Goal: Task Accomplishment & Management: Complete application form

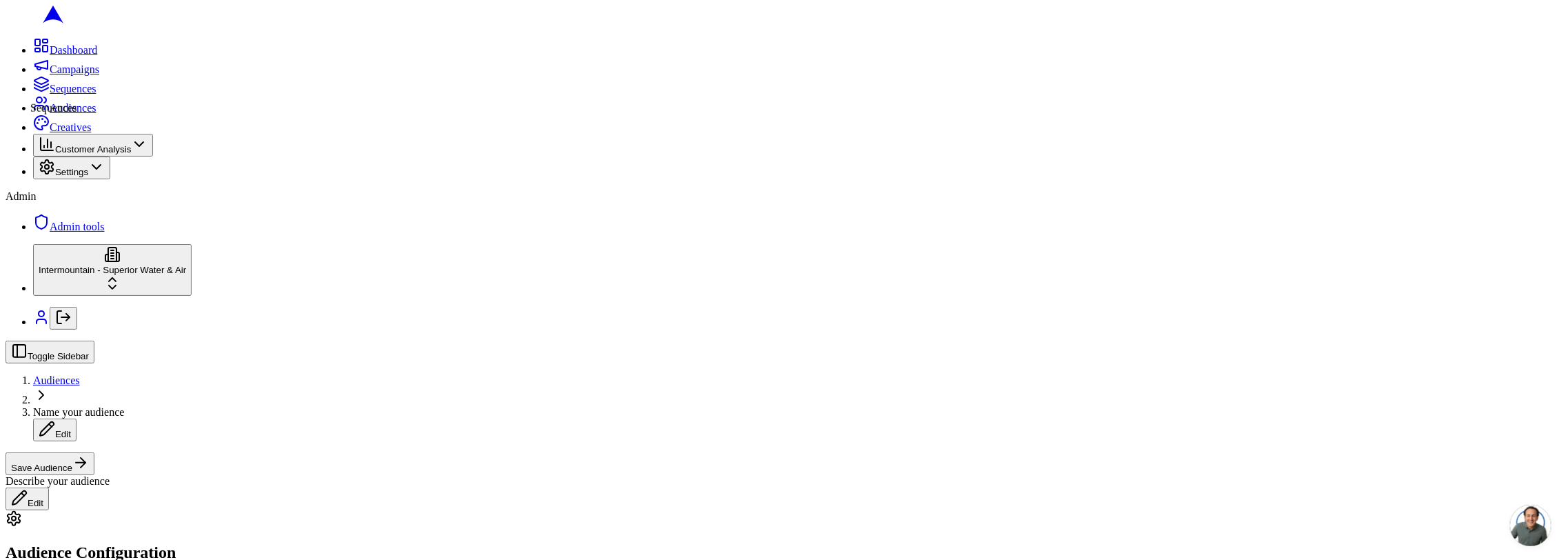
click at [33, 93] on icon at bounding box center [41, 84] width 16 height 16
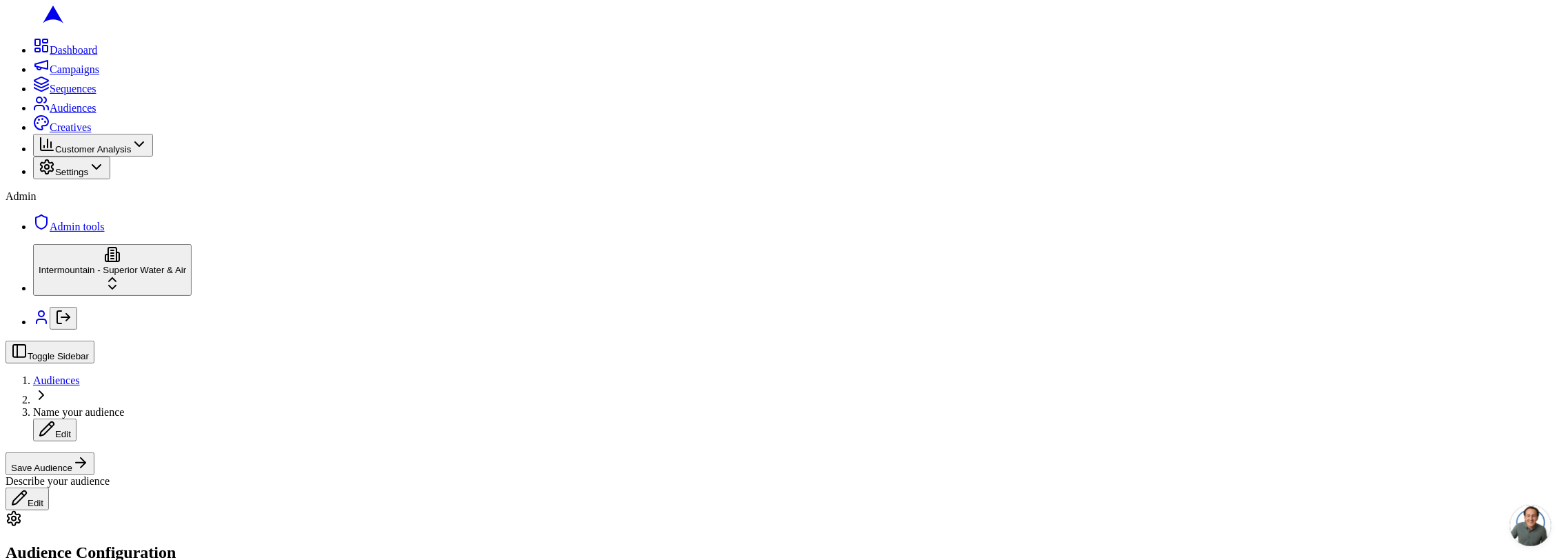
scroll to position [257, 0]
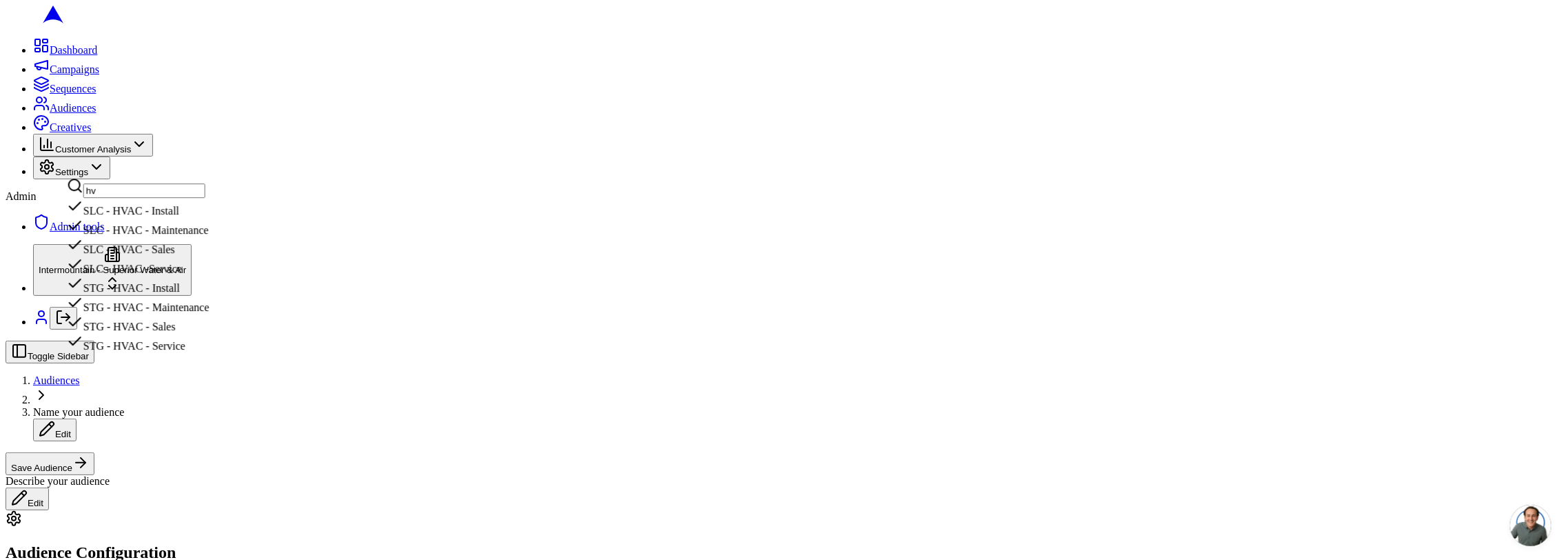
type input "hv"
click at [210, 256] on div "SLC - HVAC - Sales" at bounding box center [138, 246] width 143 height 19
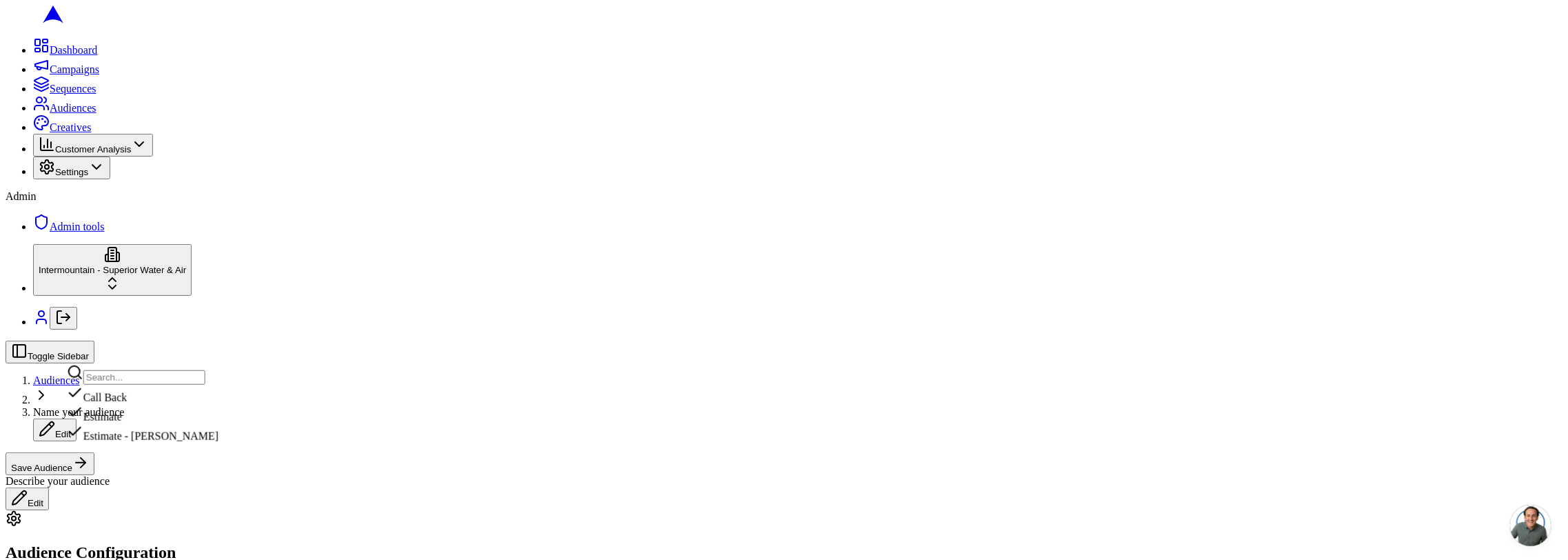
click at [185, 423] on div "Estimate" at bounding box center [143, 414] width 152 height 19
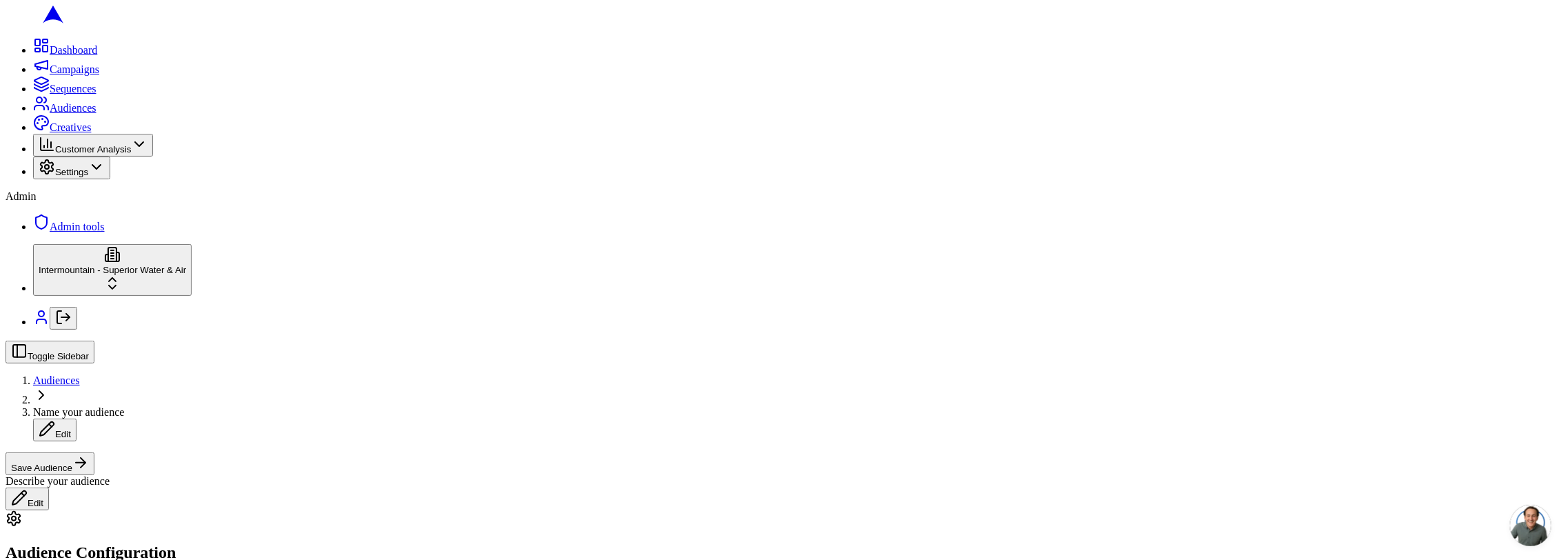
type input "depo"
click at [152, 470] on div "HOME DEPOT" at bounding box center [137, 460] width 139 height 19
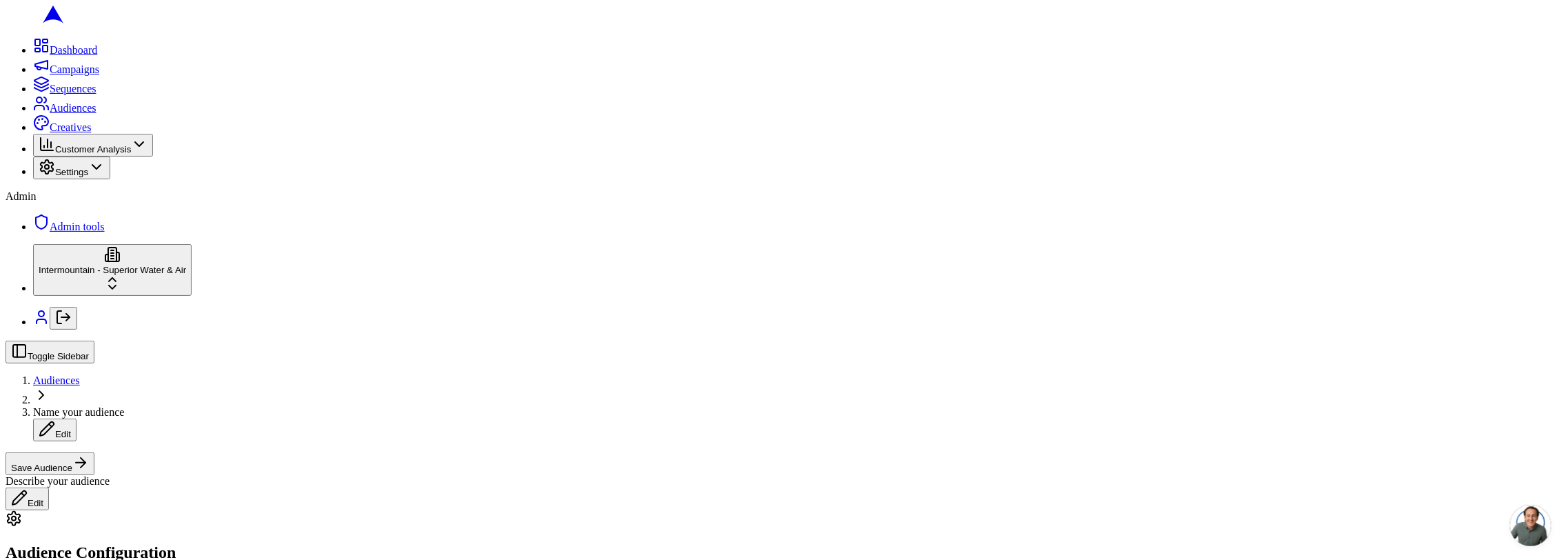
radio input "true"
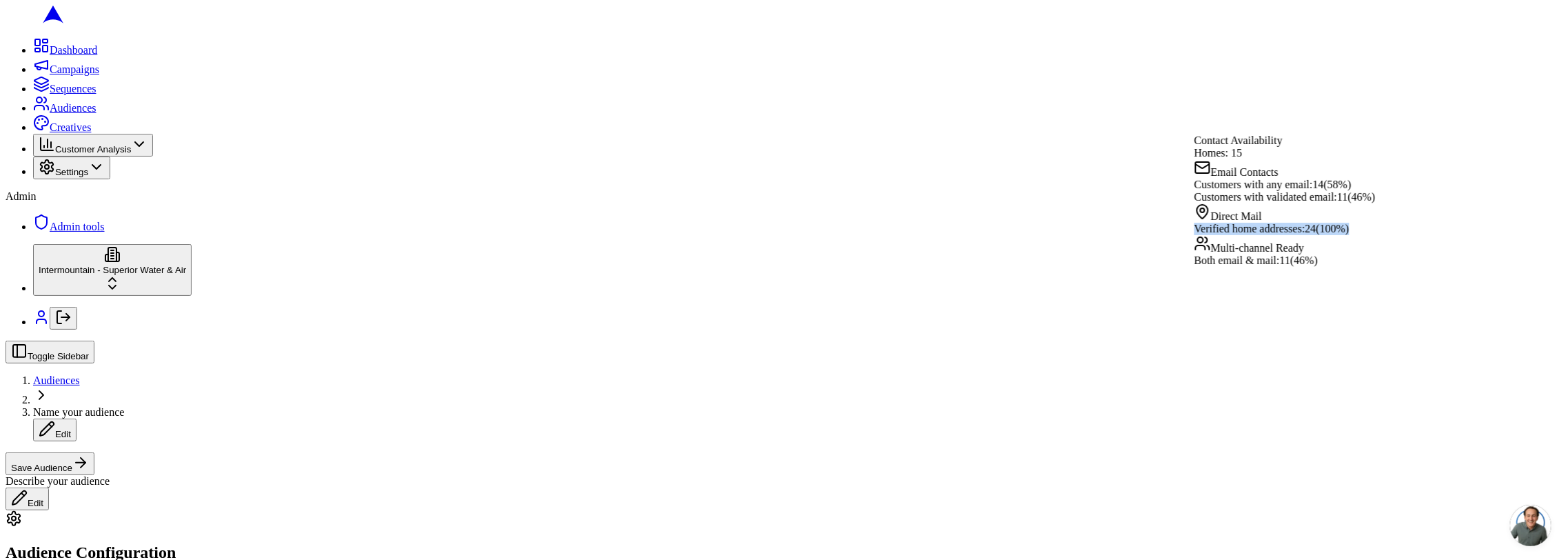
drag, startPoint x: 1219, startPoint y: 240, endPoint x: 1414, endPoint y: 243, distance: 195.0
click at [1376, 243] on div "Contact Availability Homes: 15 Email Contacts Customers with any email: 14 ( 58…" at bounding box center [1285, 200] width 181 height 132
click at [1338, 191] on div "Customers with any email: 14 ( 58 %)" at bounding box center [1285, 184] width 181 height 13
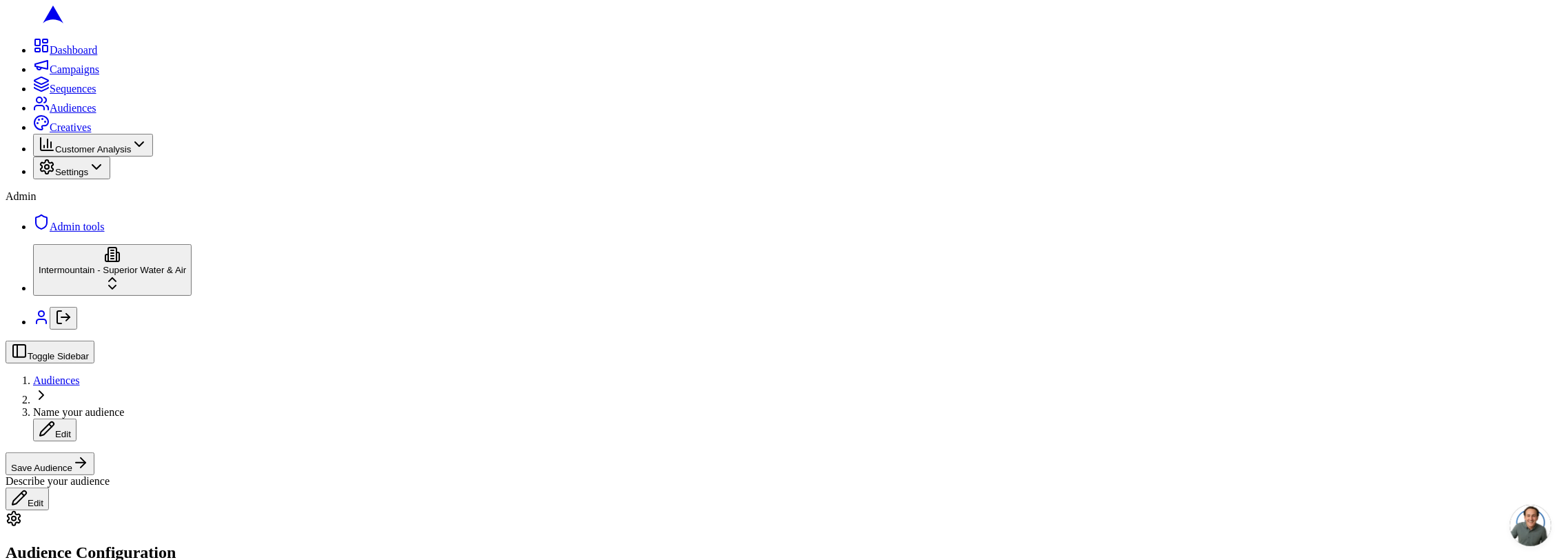
scroll to position [249, 0]
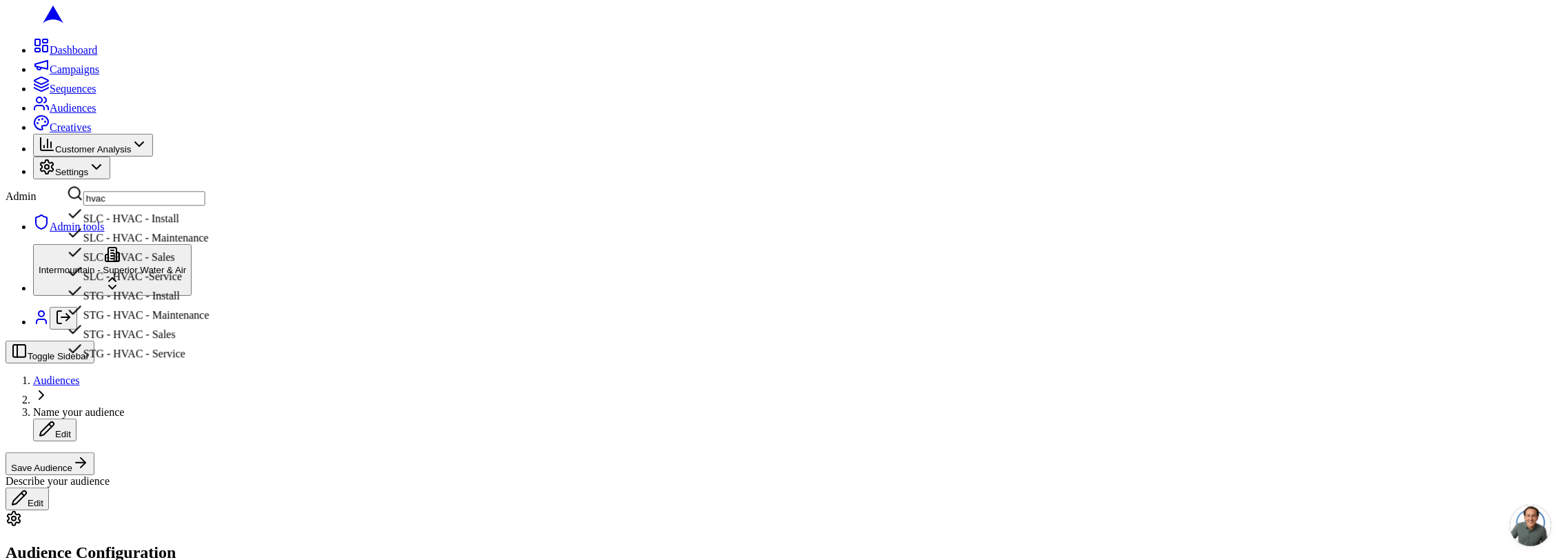
type input "hvac"
click at [197, 225] on div "SLC - HVAC - Install" at bounding box center [138, 215] width 143 height 19
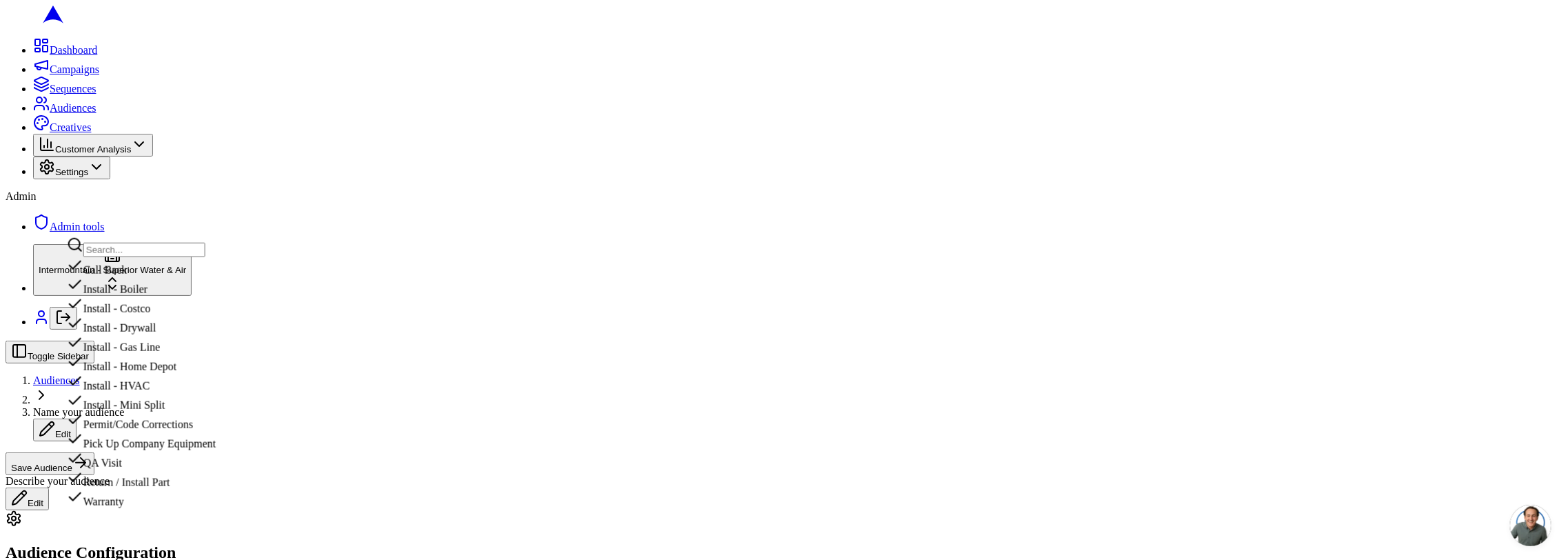
click at [198, 393] on div "Install - HVAC" at bounding box center [141, 383] width 149 height 19
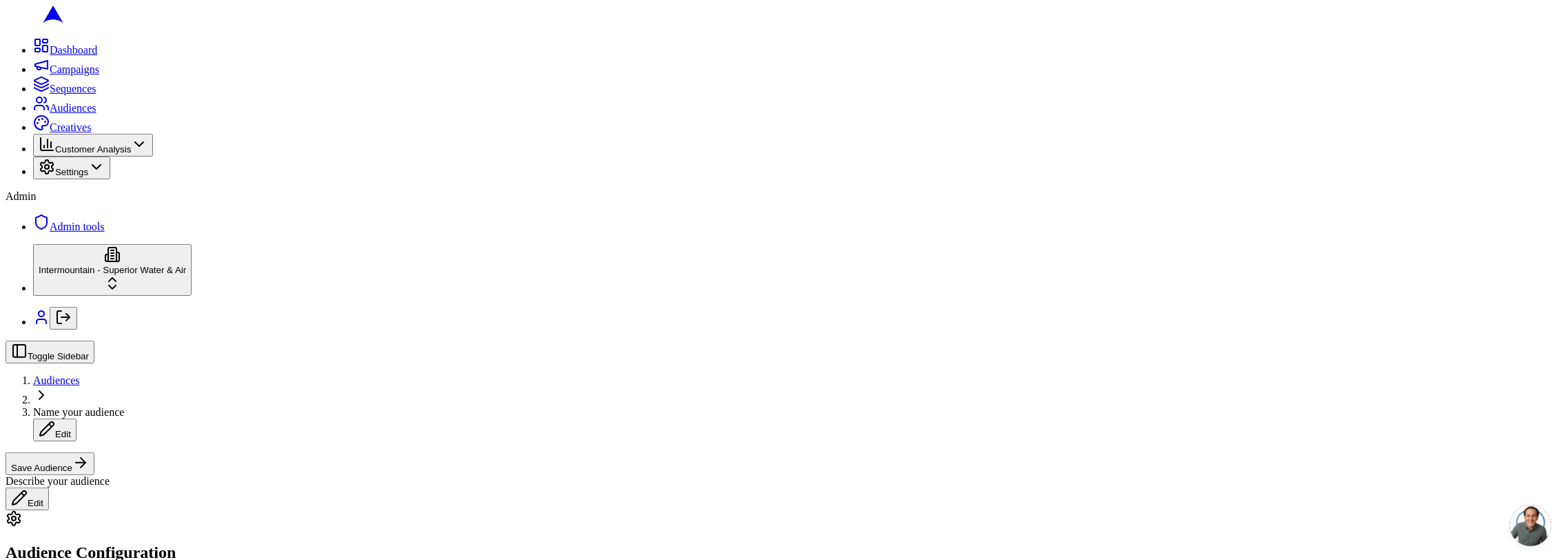
scroll to position [522, 0]
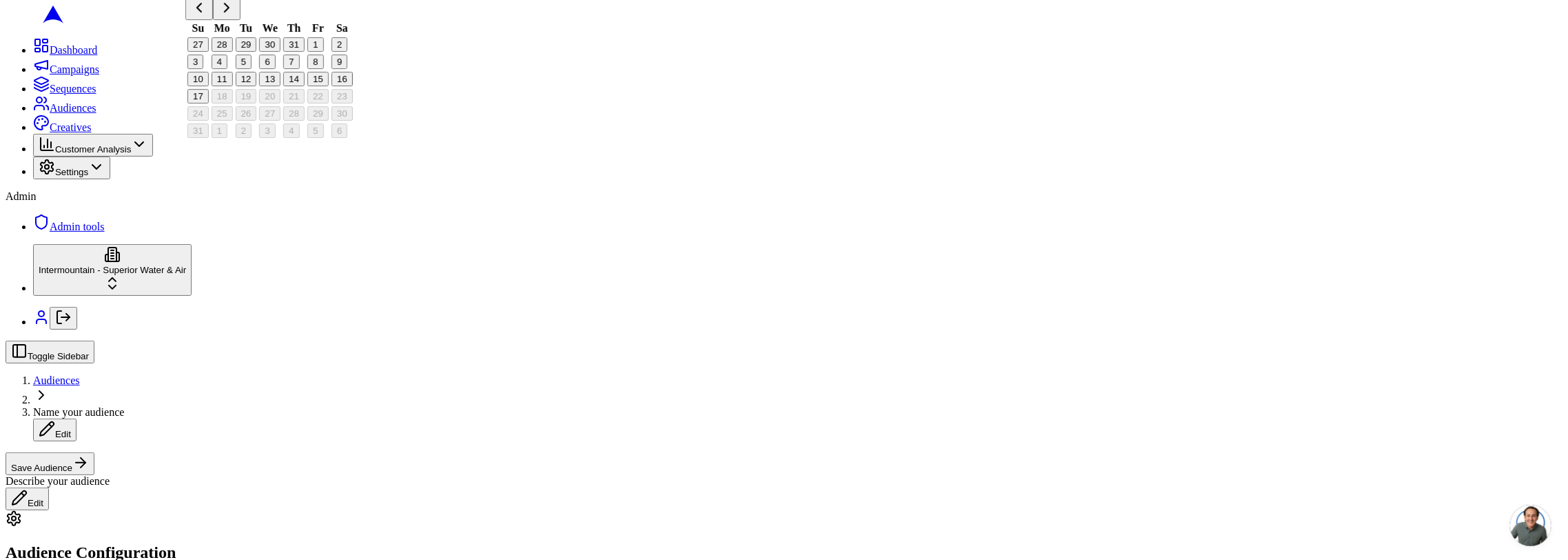
click at [213, 20] on button "Go to previous month" at bounding box center [199, 8] width 28 height 22
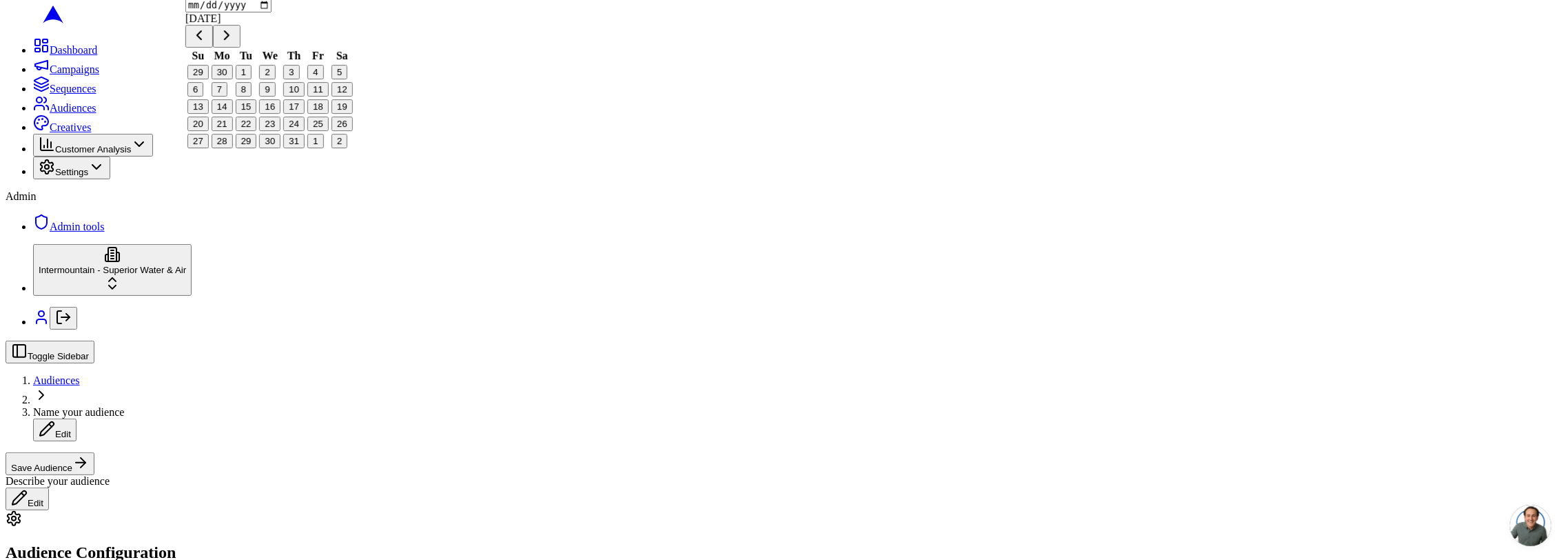
click at [213, 48] on button "Go to previous month" at bounding box center [199, 36] width 28 height 22
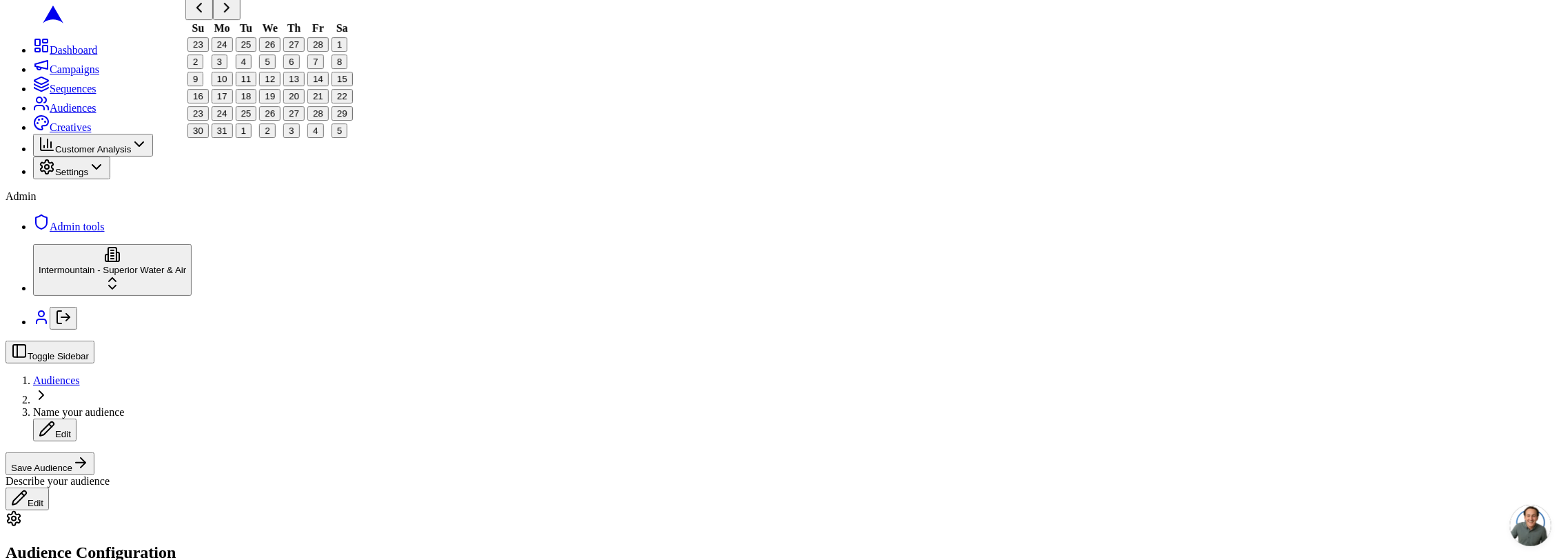
click at [252, 69] on button "4" at bounding box center [243, 61] width 16 height 14
type input "2025-03-04"
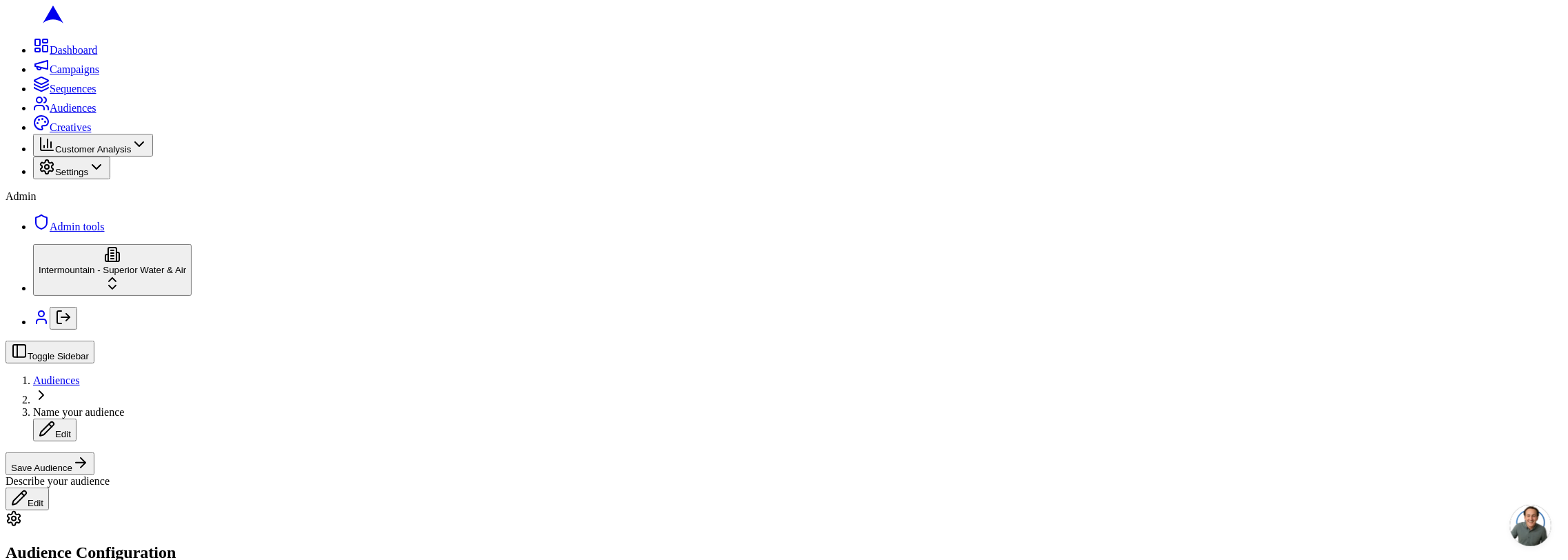
type input "depo"
click at [134, 434] on div "HOME DEPOT" at bounding box center [137, 427] width 139 height 19
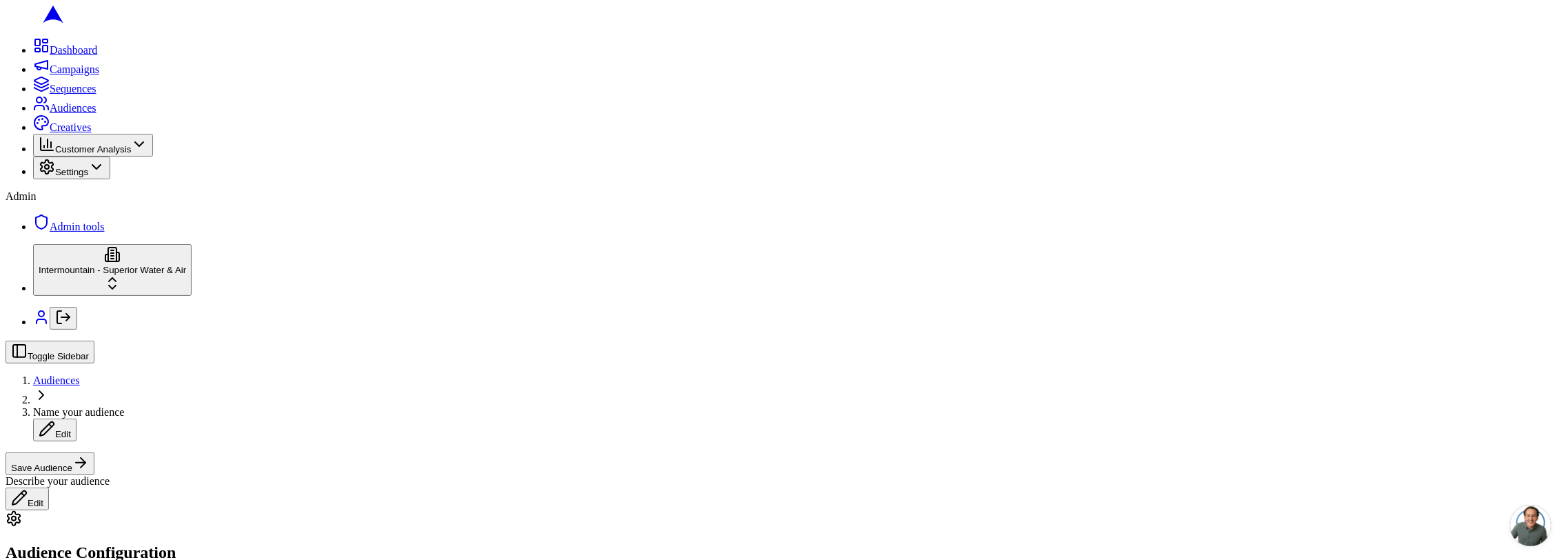
scroll to position [222, 0]
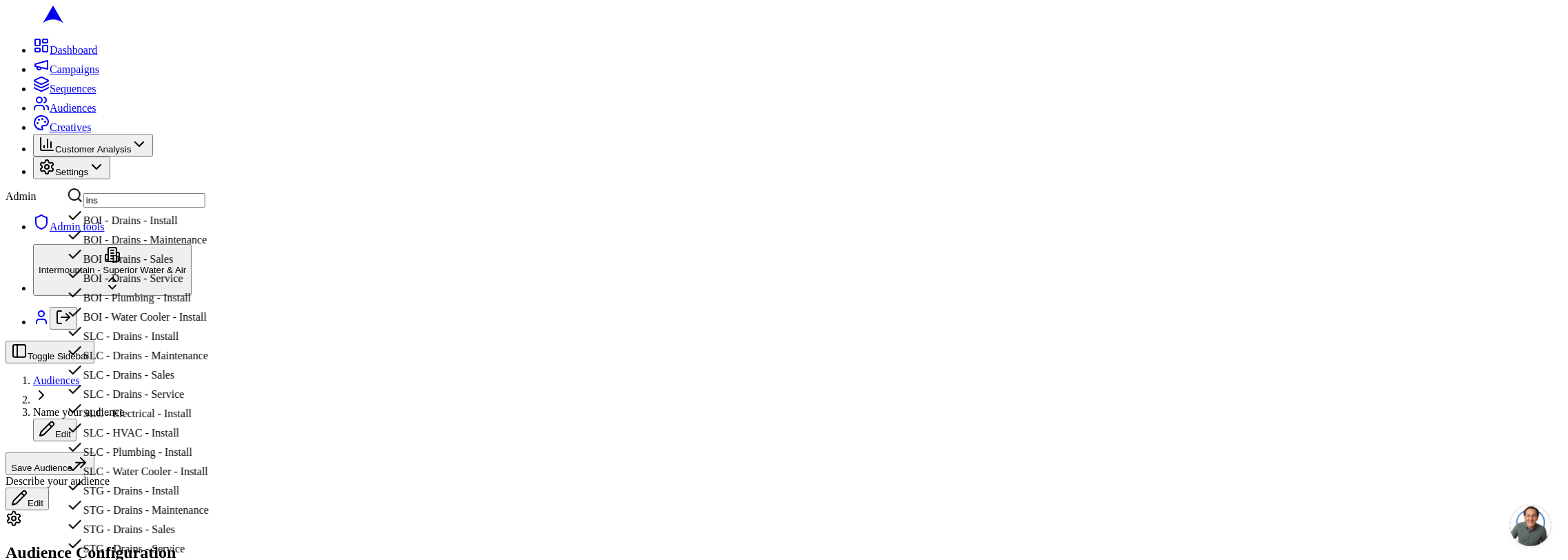
scroll to position [155, 0]
type input "ins"
click at [209, 420] on div "SLC - HVAC - Install" at bounding box center [138, 429] width 142 height 19
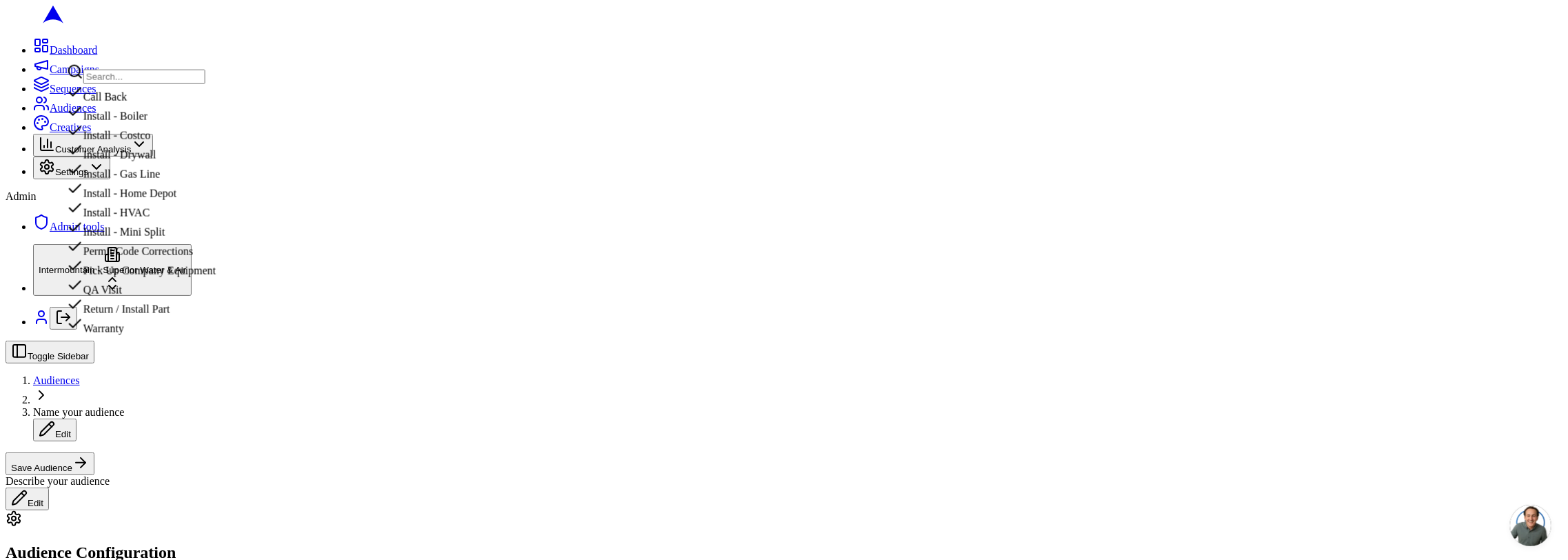
click at [169, 220] on div "Install - HVAC" at bounding box center [141, 210] width 149 height 19
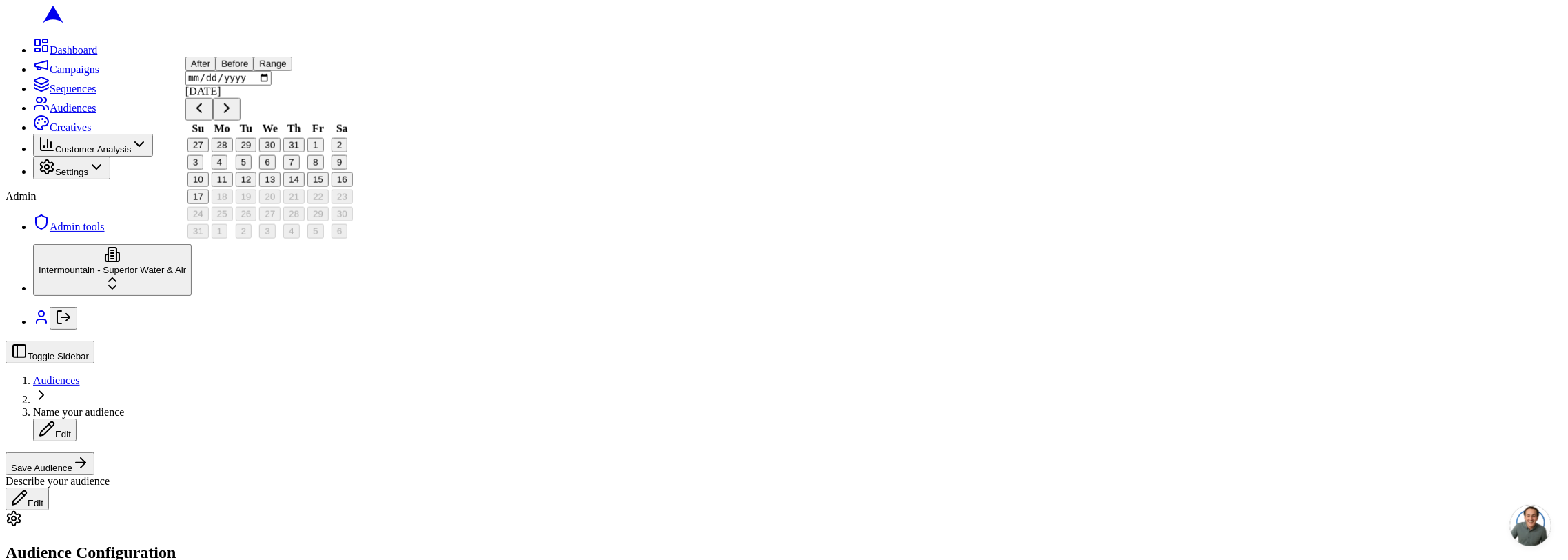
click at [254, 71] on button "Before" at bounding box center [234, 63] width 38 height 14
click at [252, 169] on button "5" at bounding box center [243, 162] width 16 height 14
type input "2025-08-05"
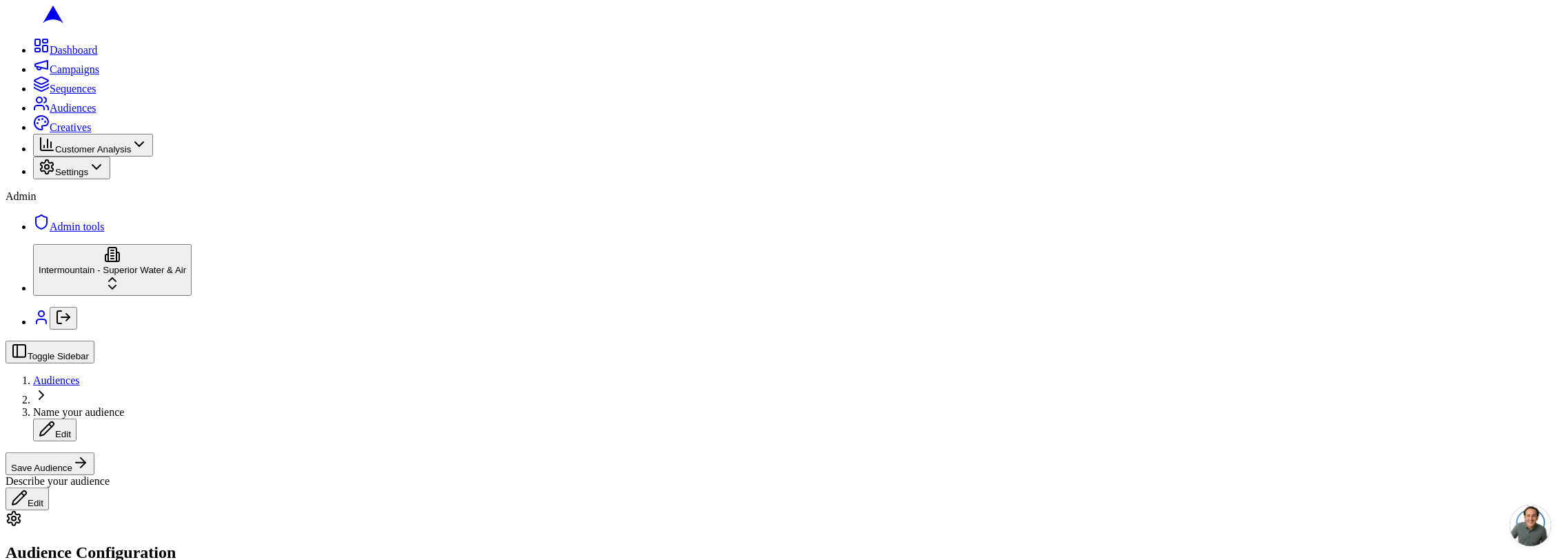
type input "dep"
click at [129, 537] on div "HOME DEPOT" at bounding box center [137, 528] width 139 height 19
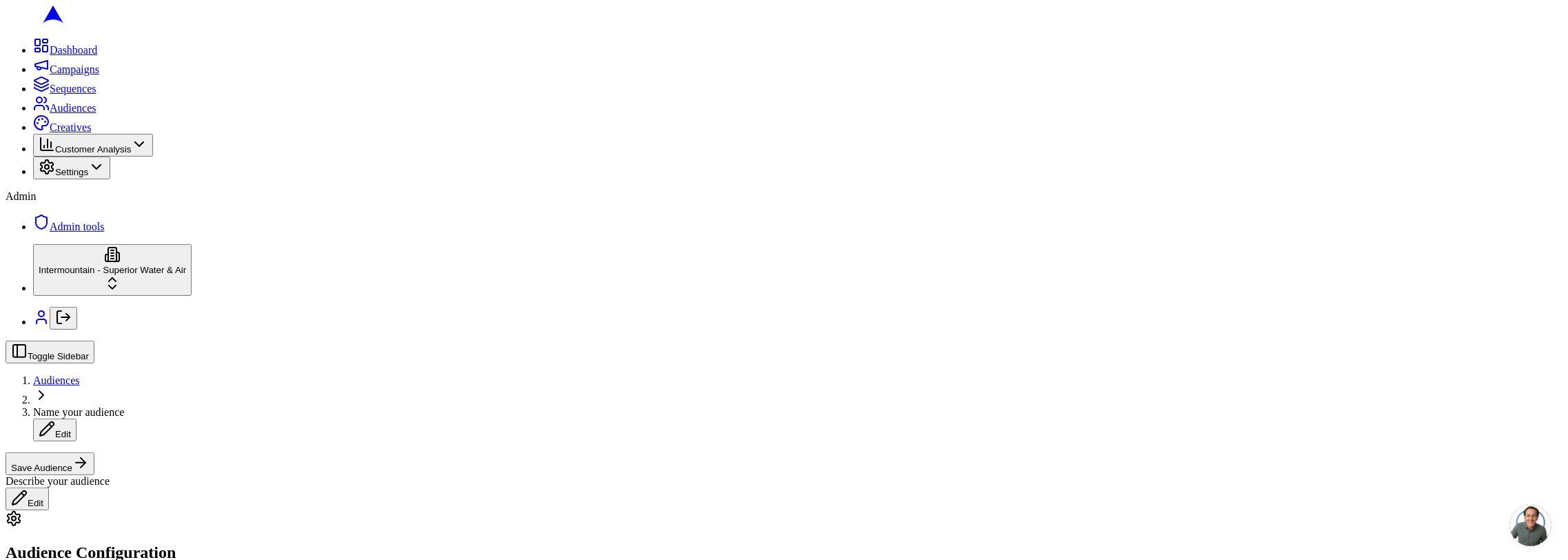
radio input "true"
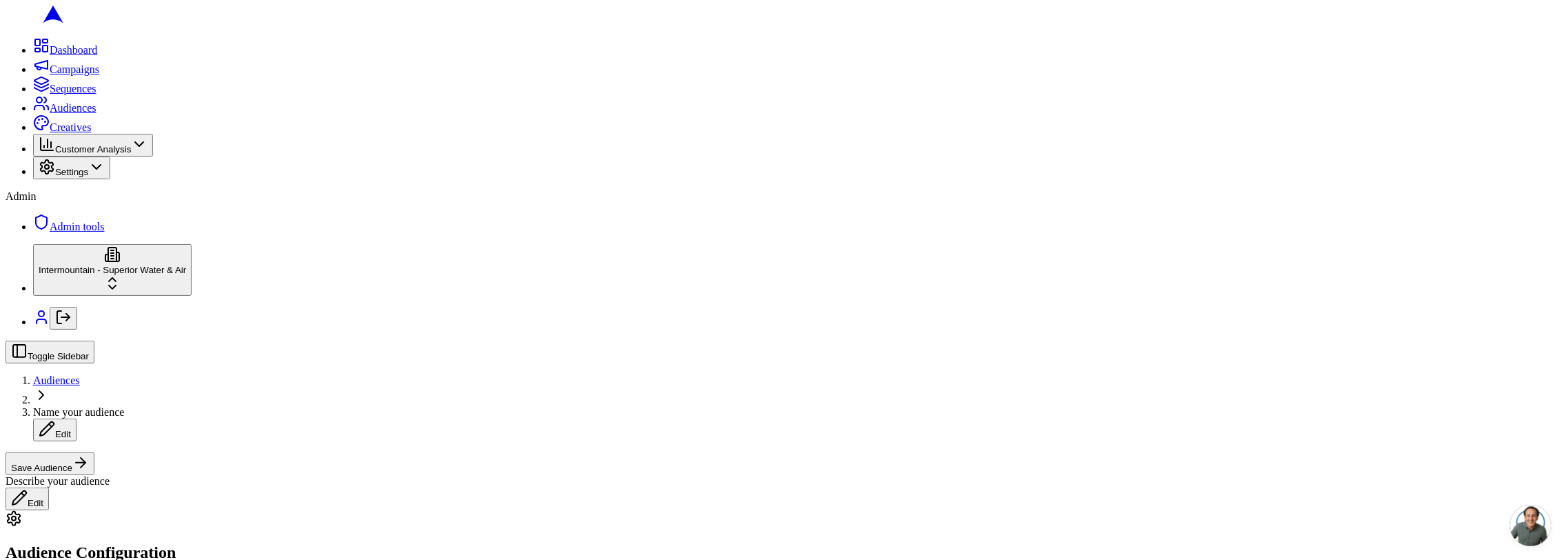
click at [124, 406] on span "Name your audience" at bounding box center [78, 412] width 91 height 12
type input "hvac install, install hvac, before 05aug, homedepot tag = 125"
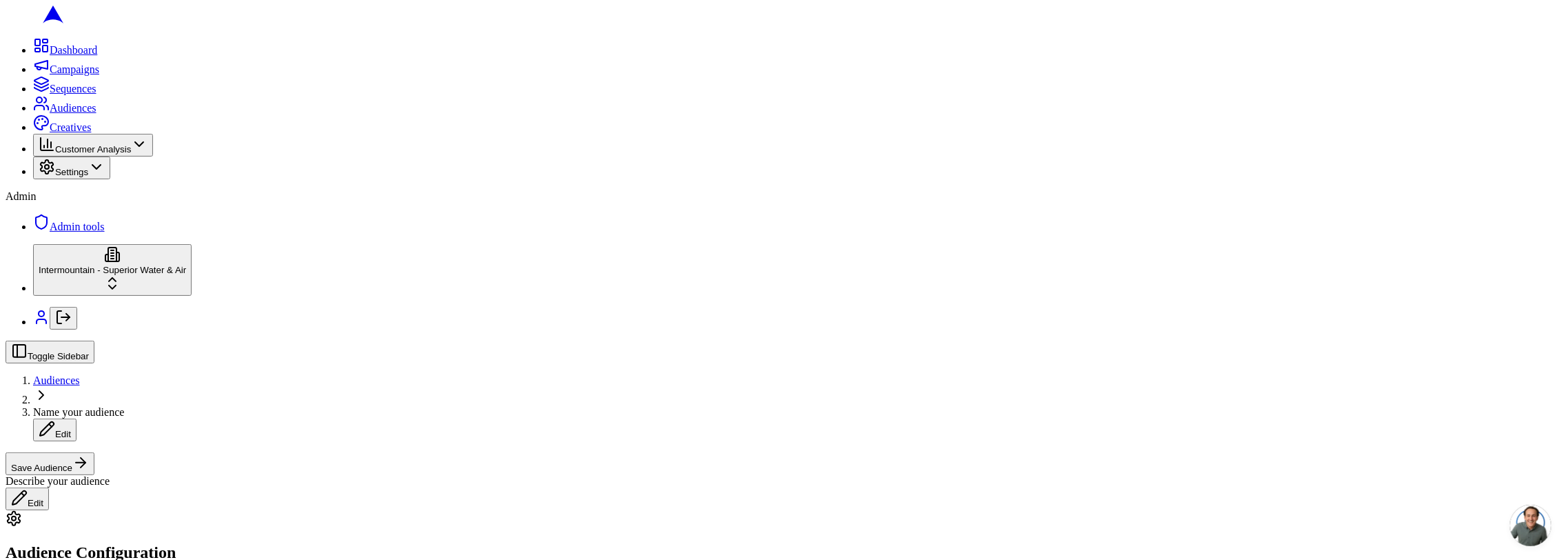
scroll to position [100, 0]
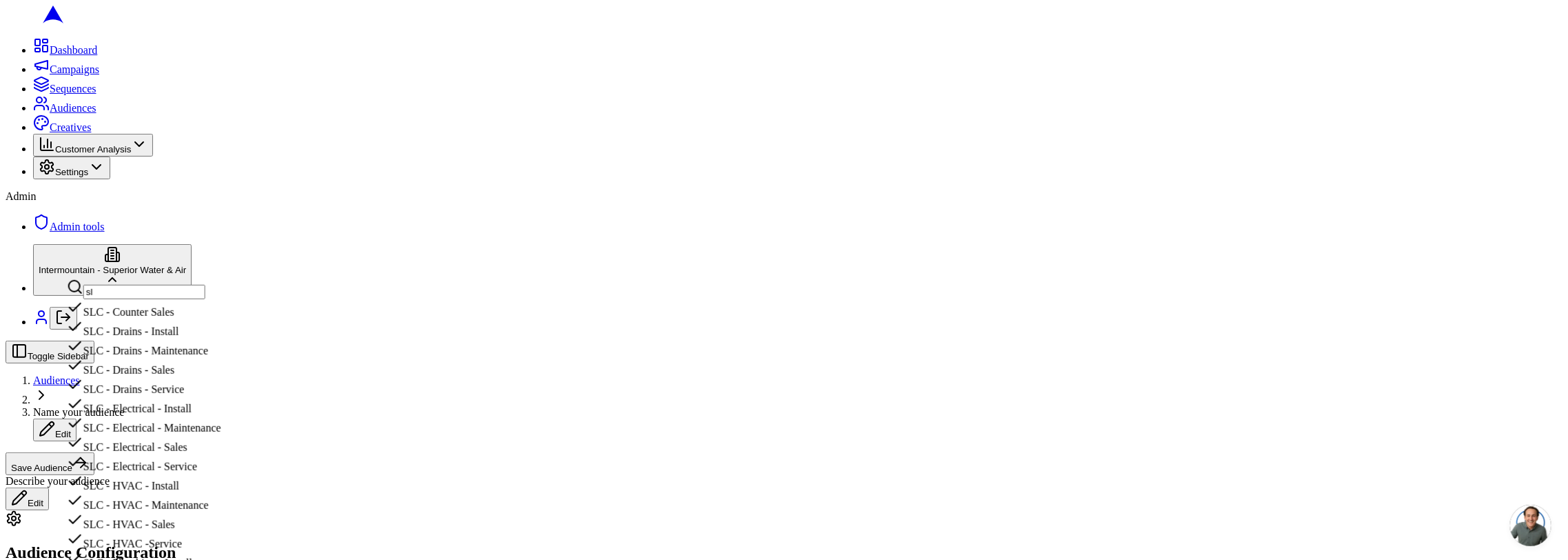
type input "s"
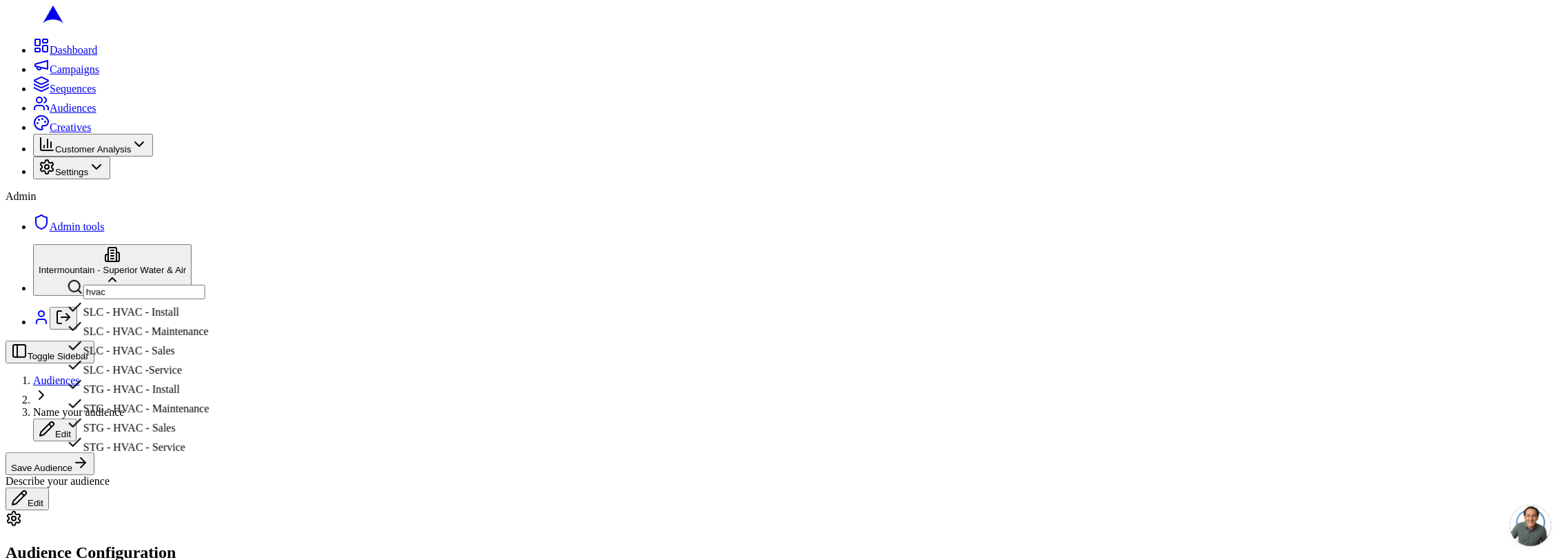
type input "hvac"
click at [210, 319] on div "SLC - HVAC - Install" at bounding box center [138, 309] width 143 height 19
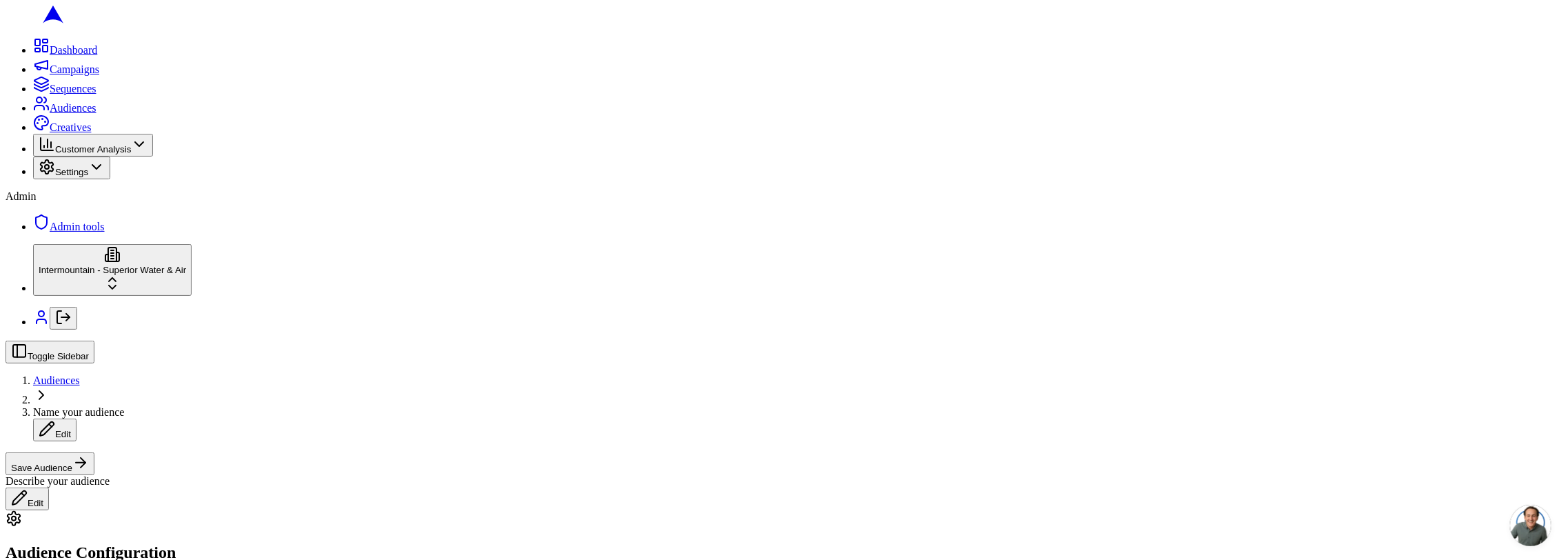
type input "depo"
click at [145, 517] on div "HOME DEPOT" at bounding box center [137, 508] width 139 height 19
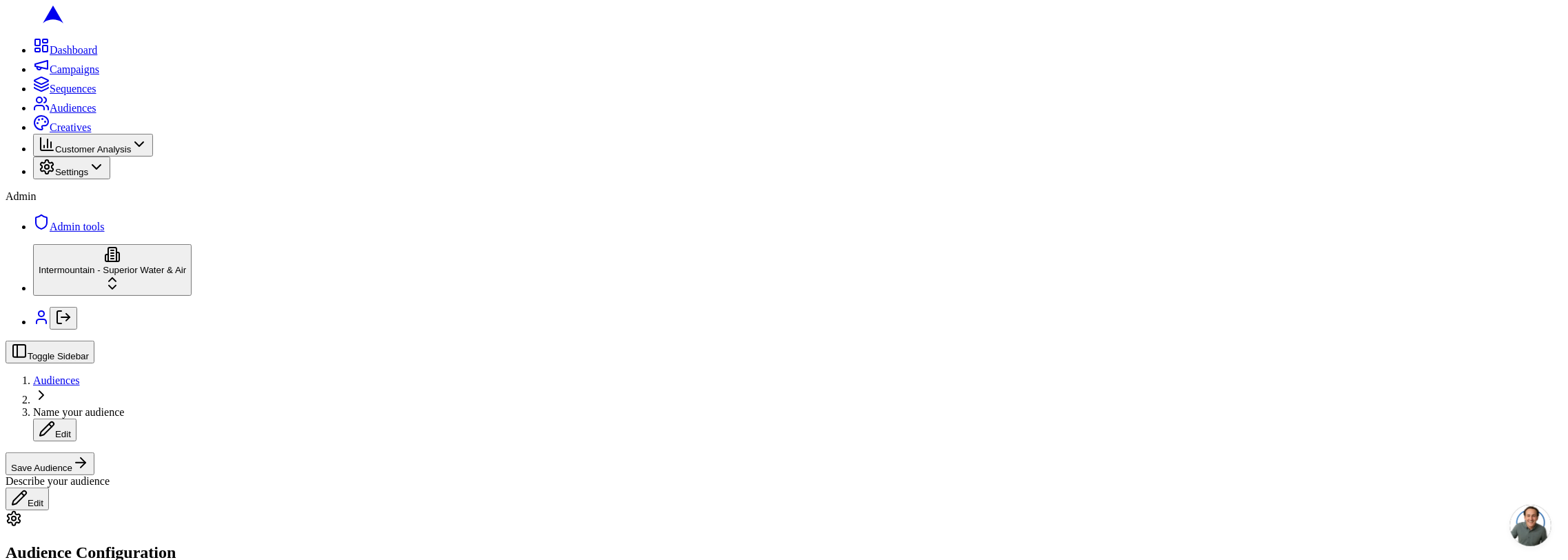
scroll to position [137, 0]
click at [124, 406] on span "Name your audience" at bounding box center [78, 412] width 91 height 12
type input "slc hvac install + home depot = 431"
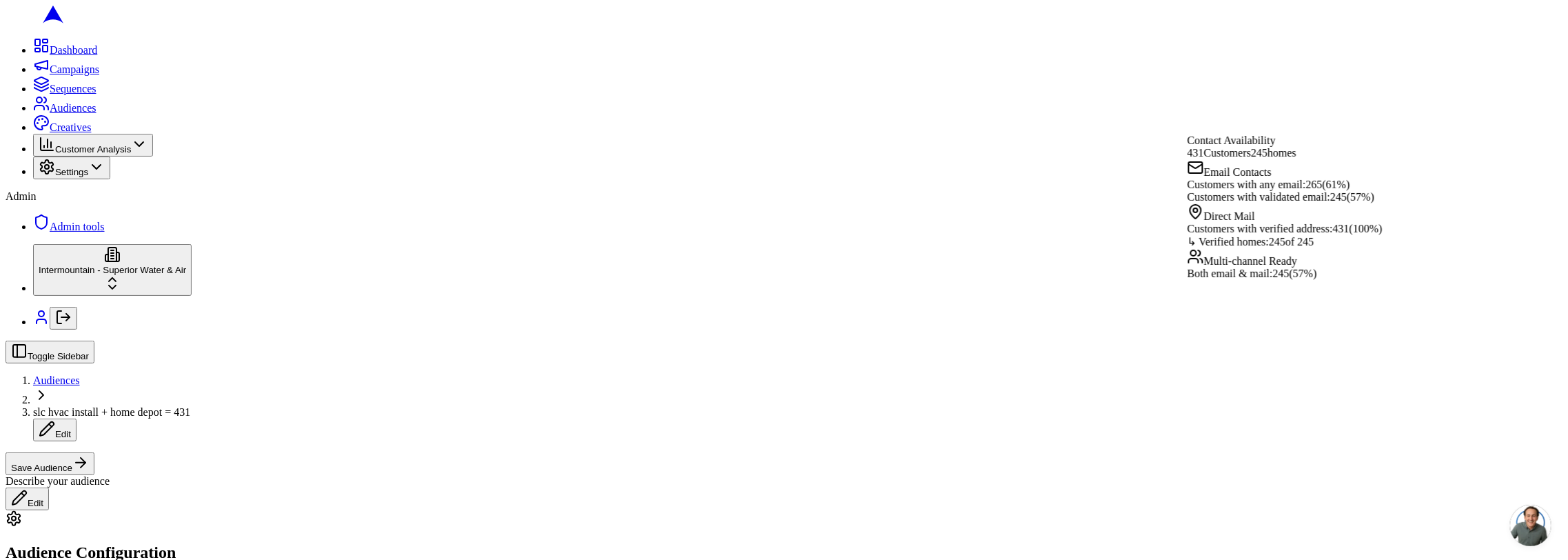
click at [190, 406] on span "slc hvac install + home depot = 431" at bounding box center [111, 412] width 157 height 12
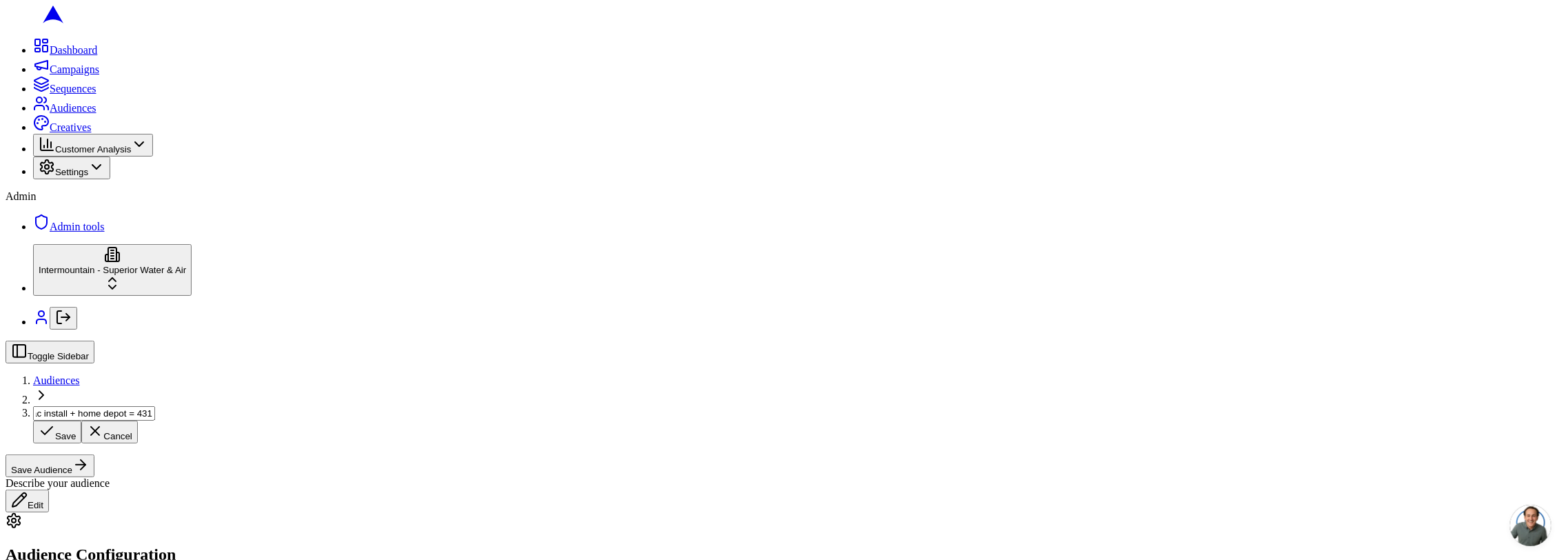
click at [155, 406] on input "slc hvac install + home depot = 431" at bounding box center [93, 413] width 122 height 14
type input "slc hvac install + home depot = 245"
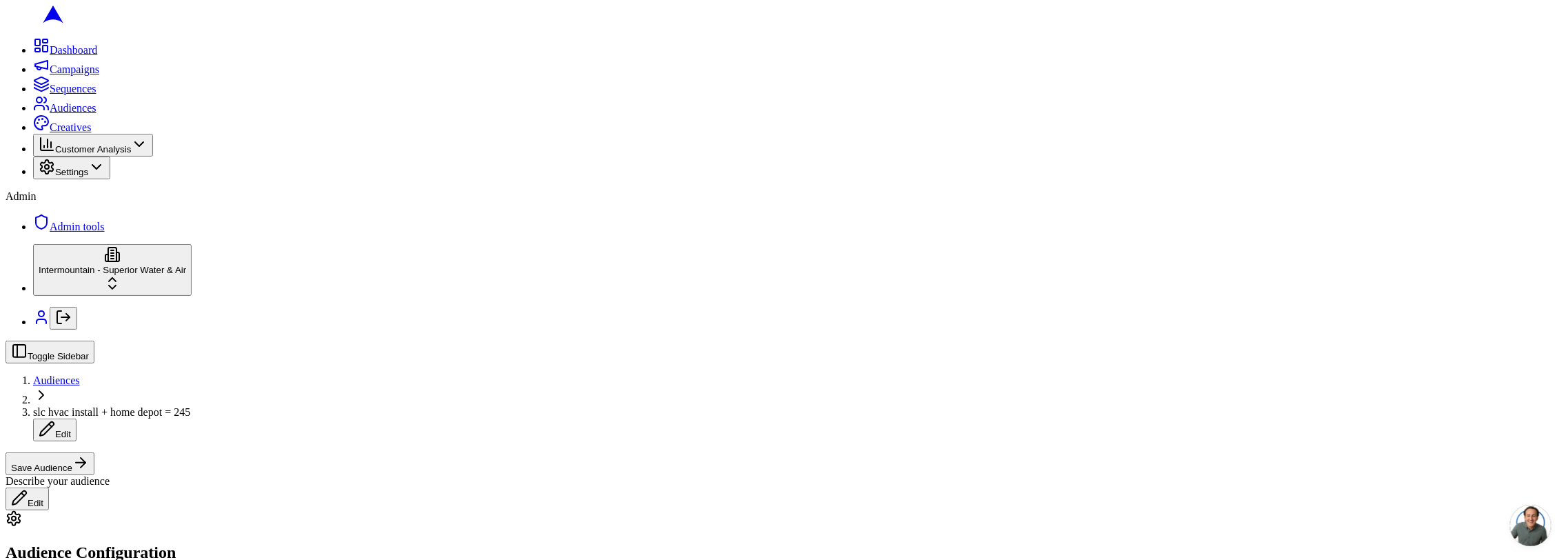
scroll to position [311, 0]
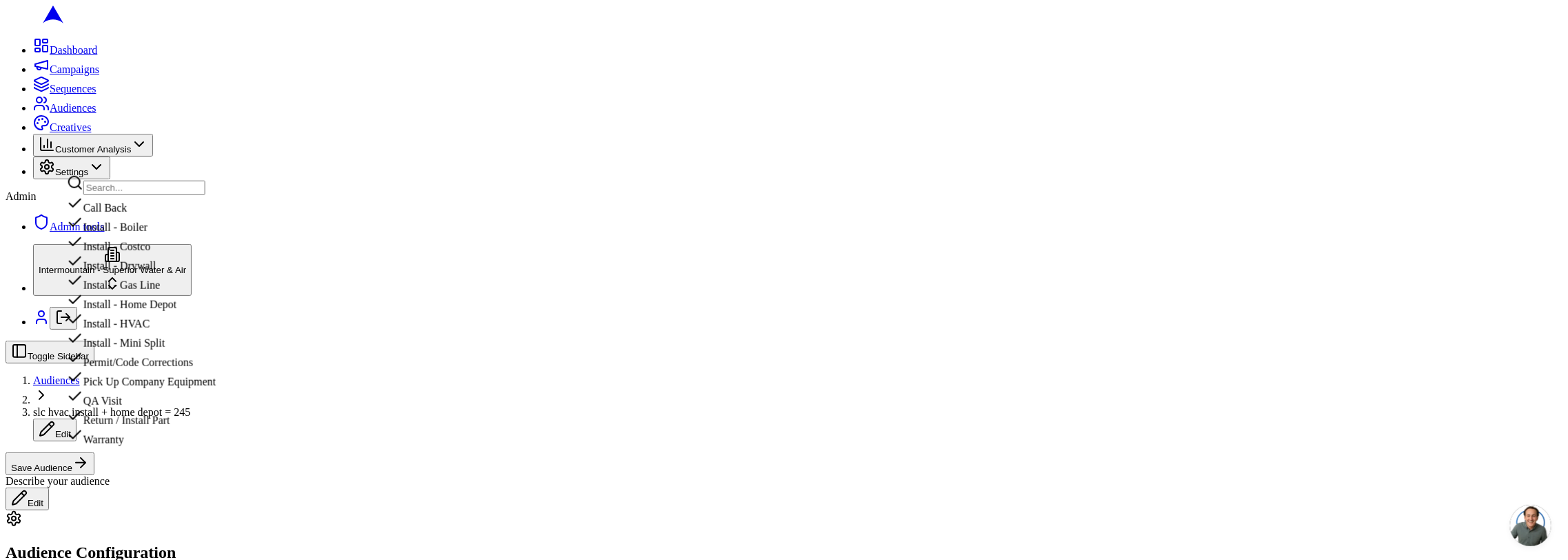
click at [216, 330] on div "Install - HVAC" at bounding box center [141, 321] width 149 height 19
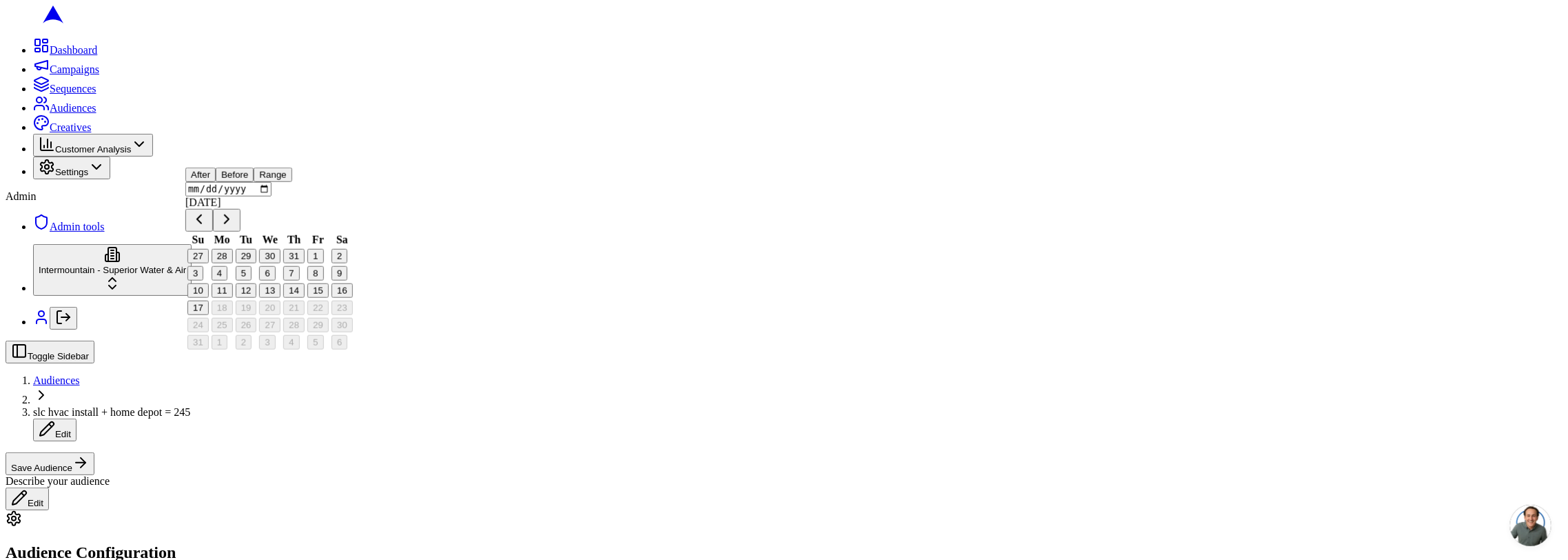
click at [254, 182] on button "Before" at bounding box center [234, 174] width 38 height 14
click at [323, 264] on button "1" at bounding box center [315, 255] width 16 height 14
type input "2025-08-01"
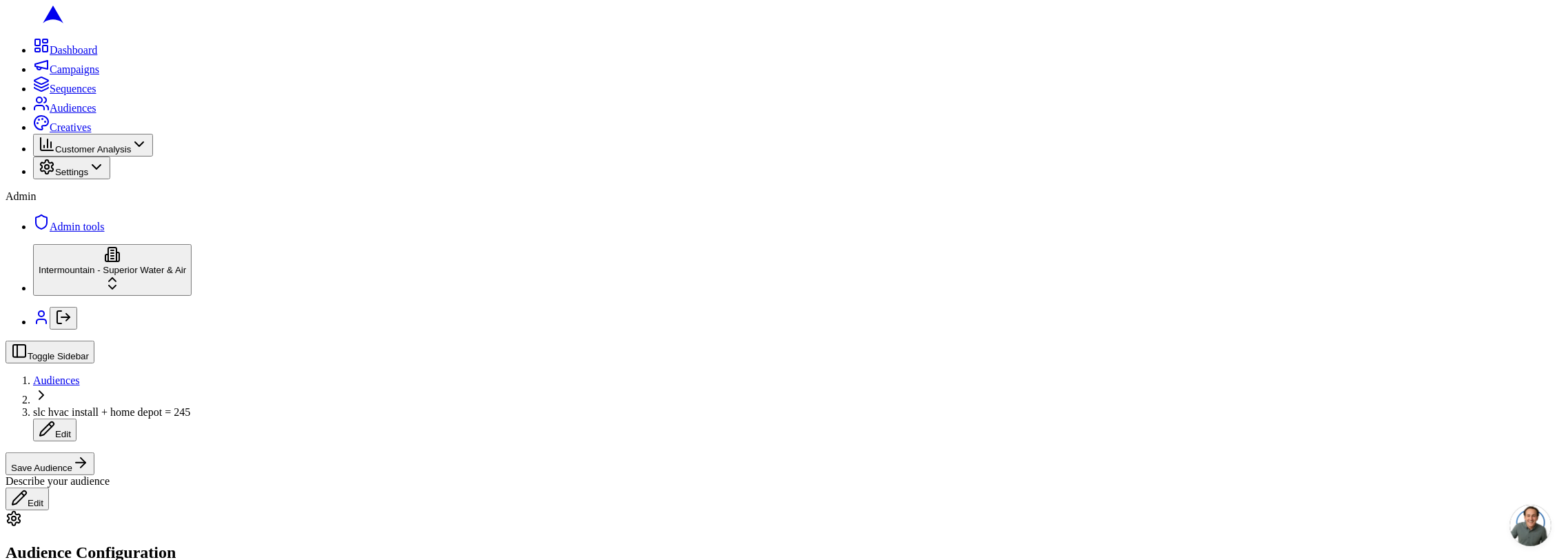
scroll to position [313, 0]
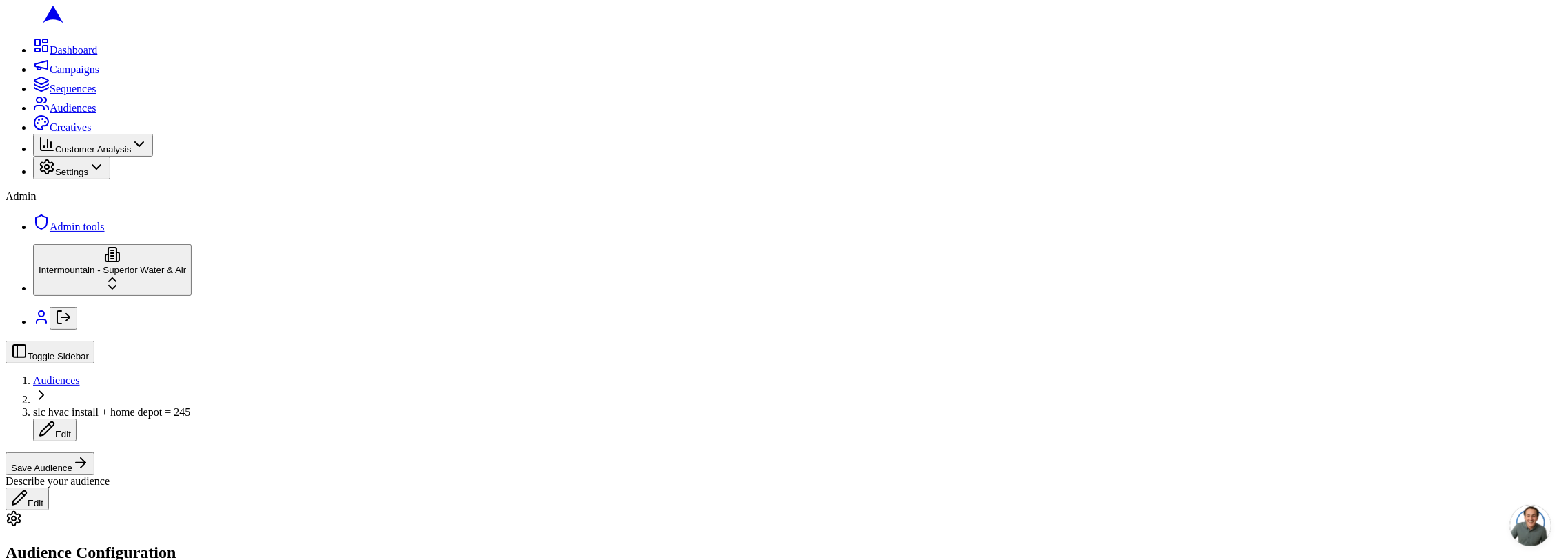
click at [95, 452] on button "Save Audience" at bounding box center [49, 464] width 89 height 22
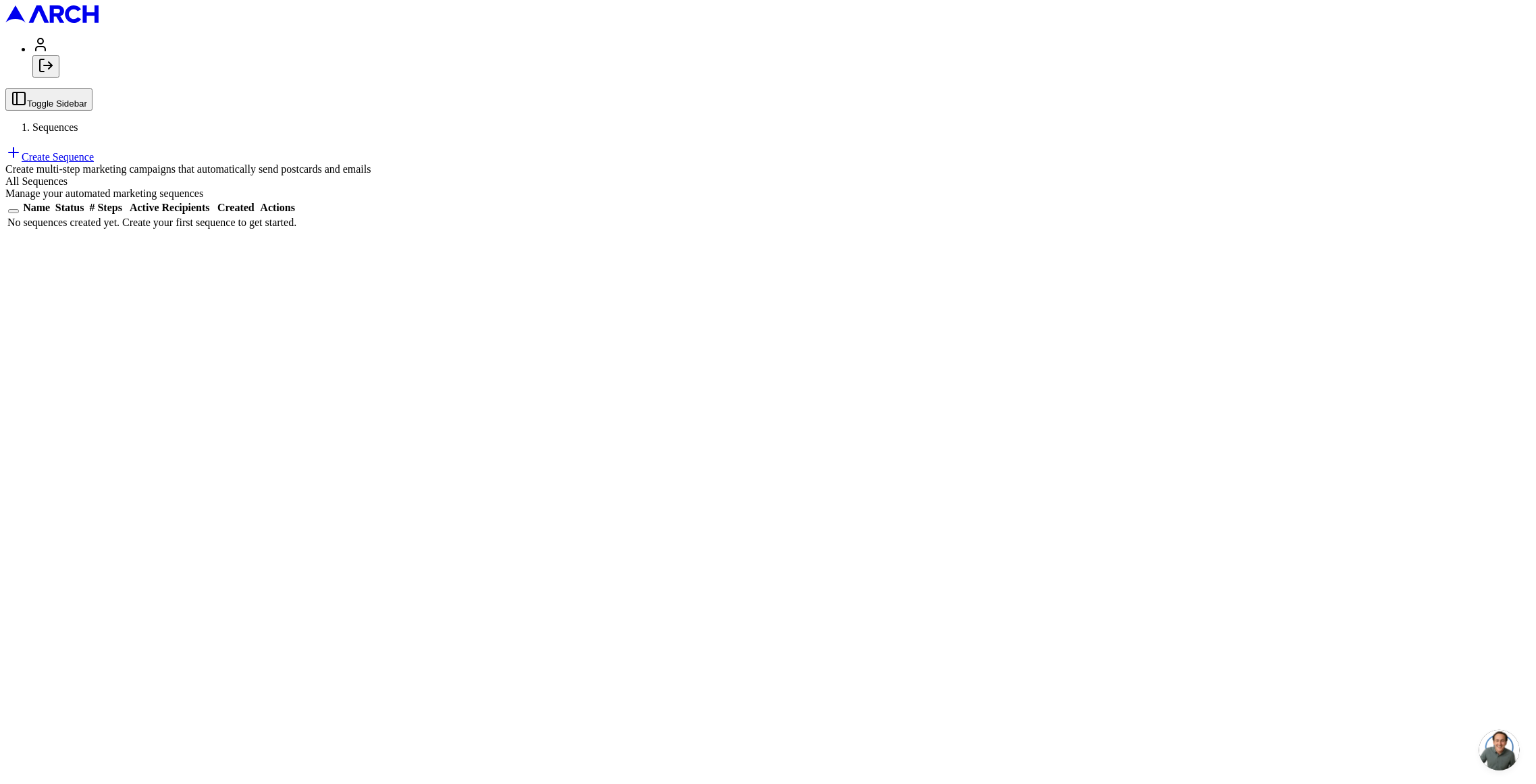
click at [59, 77] on button "Log out" at bounding box center [45, 66] width 27 height 22
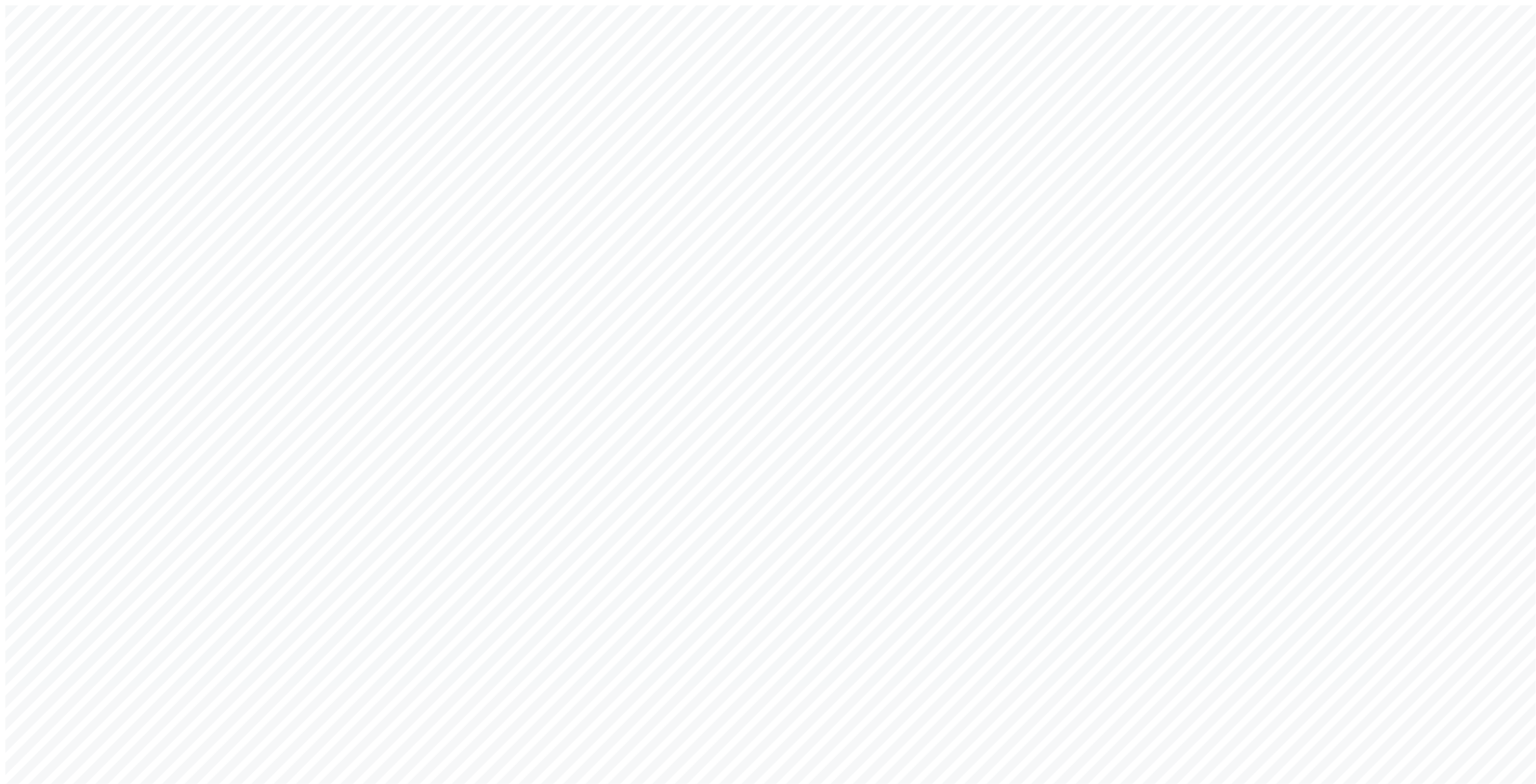
type input "[EMAIL_ADDRESS][DOMAIN_NAME]"
